Goal: Check status: Check status

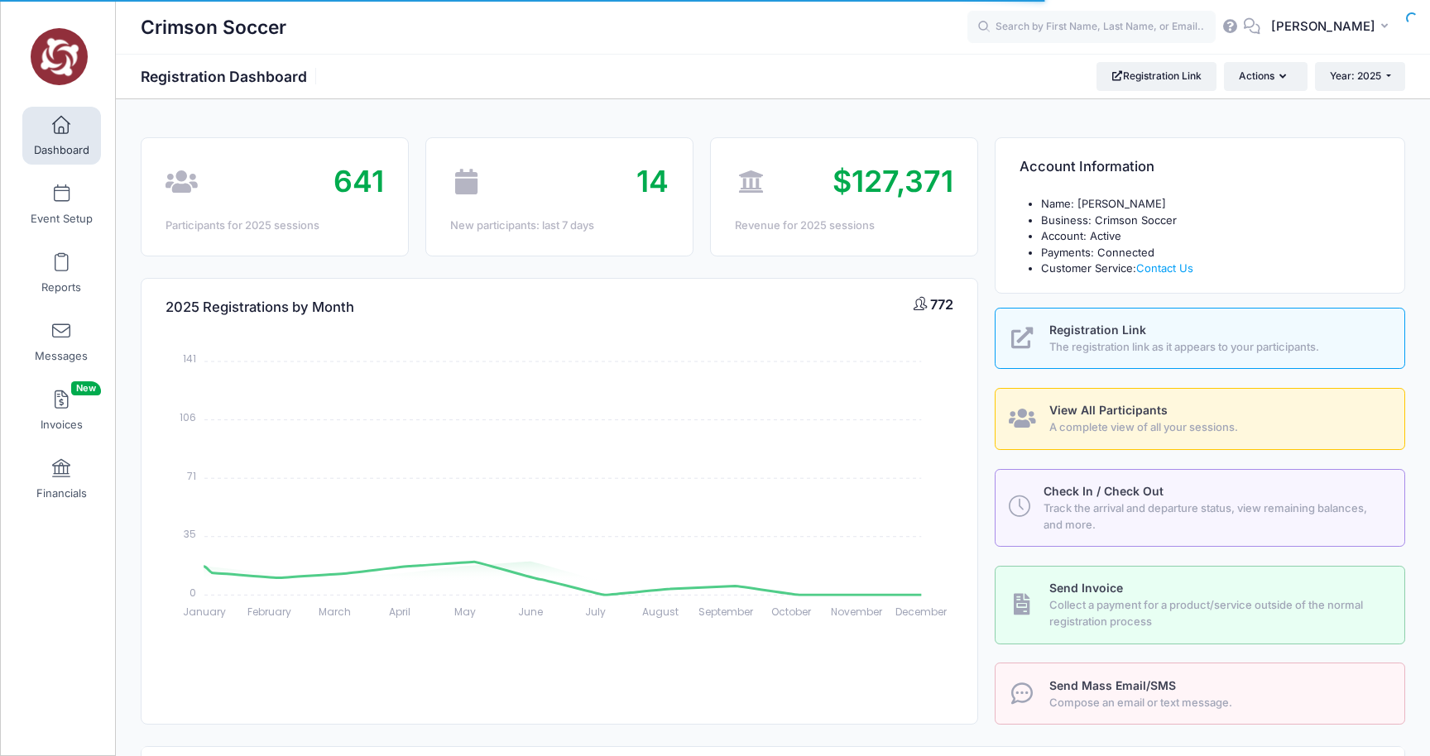
select select
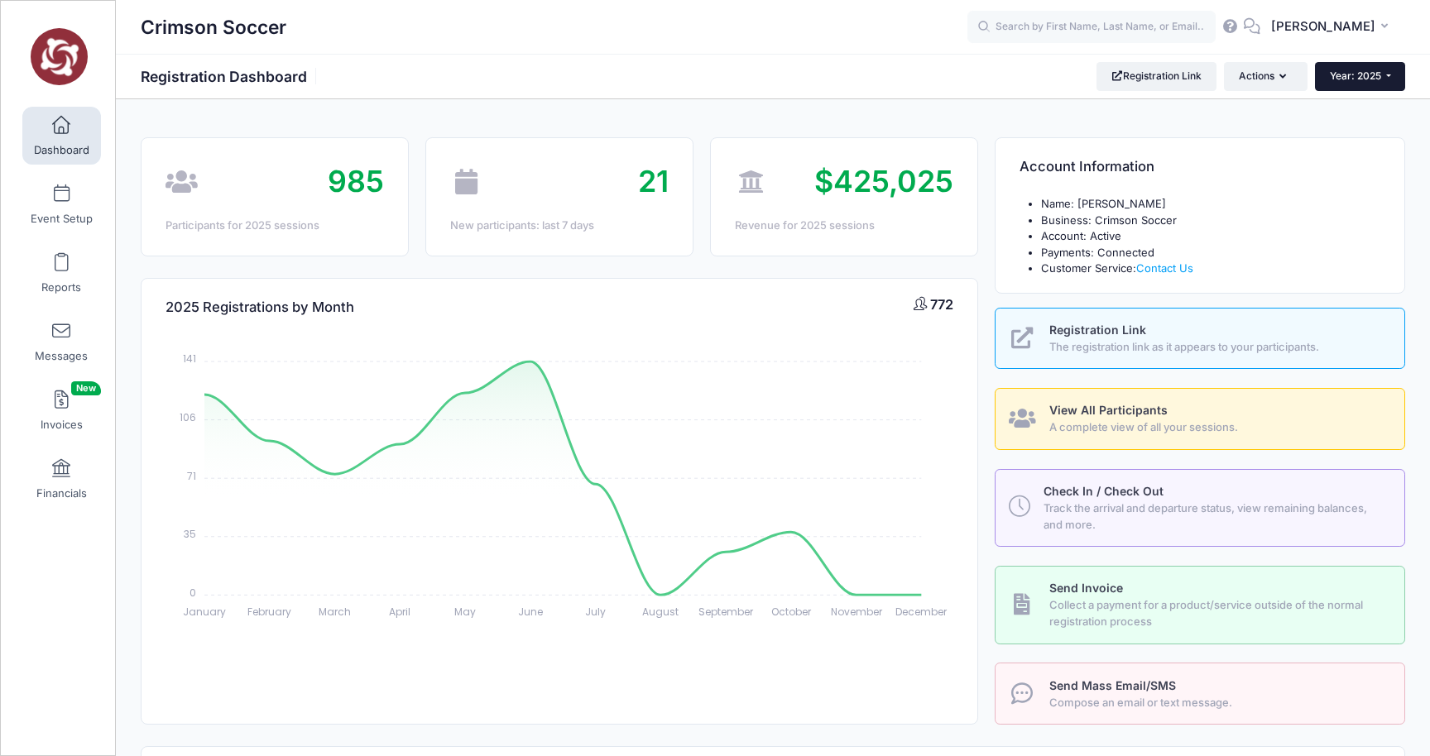
click at [1395, 82] on button "Year: 2025" at bounding box center [1360, 76] width 90 height 28
click at [1377, 107] on link "Year: 2026" at bounding box center [1369, 109] width 108 height 22
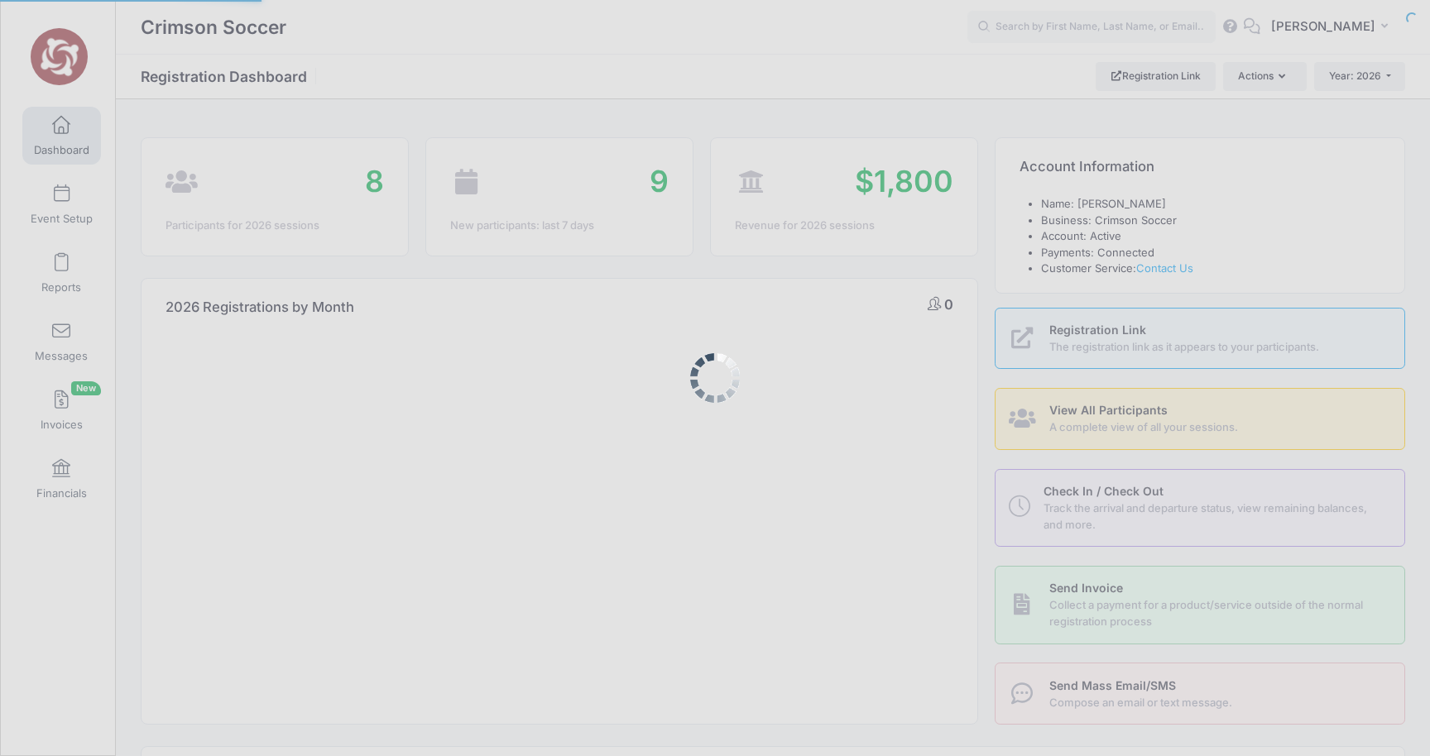
select select
